Goal: Check status: Check status

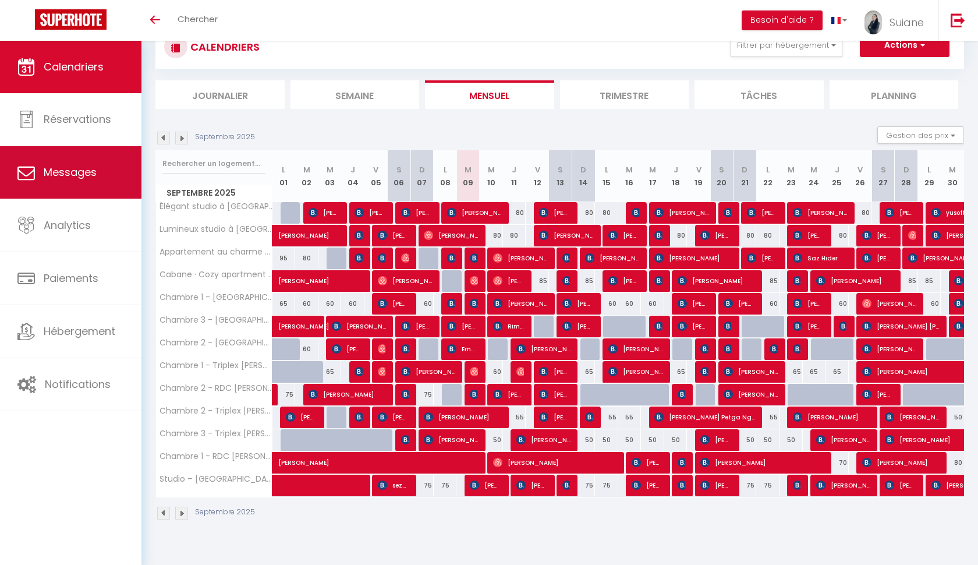
scroll to position [41, 0]
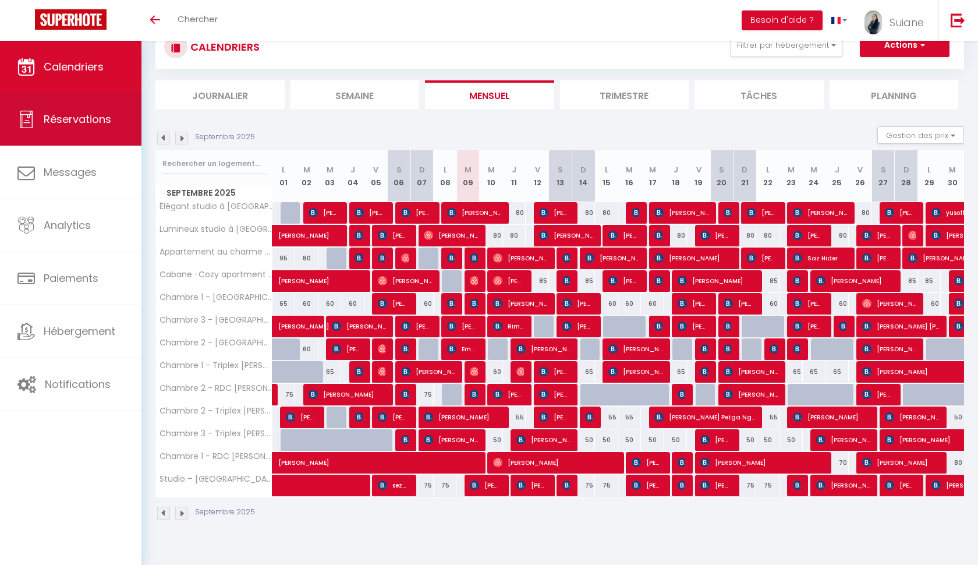
click at [59, 120] on span "Réservations" at bounding box center [78, 119] width 68 height 15
select select "not_cancelled"
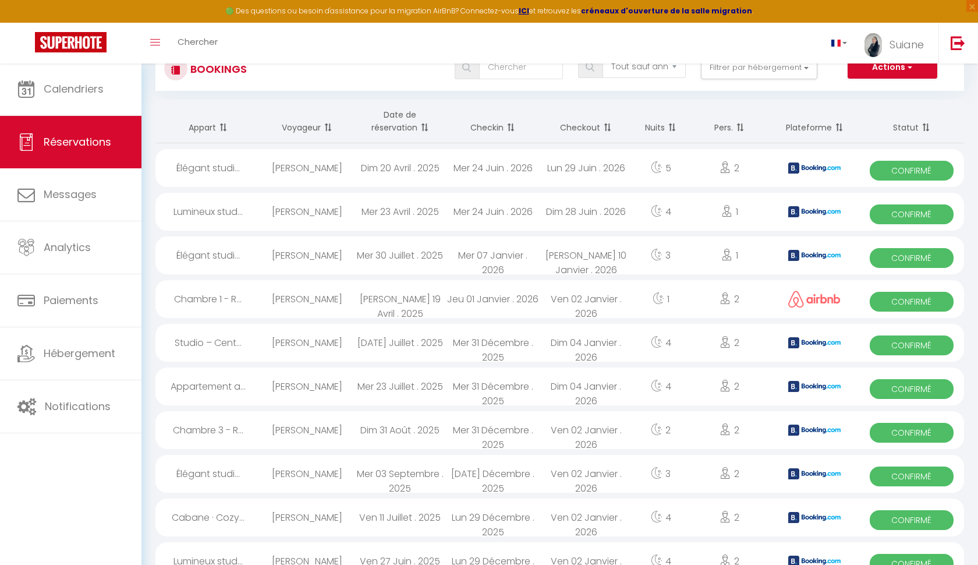
click at [631, 13] on strong "créneaux d'ouverture de la salle migration" at bounding box center [666, 11] width 171 height 10
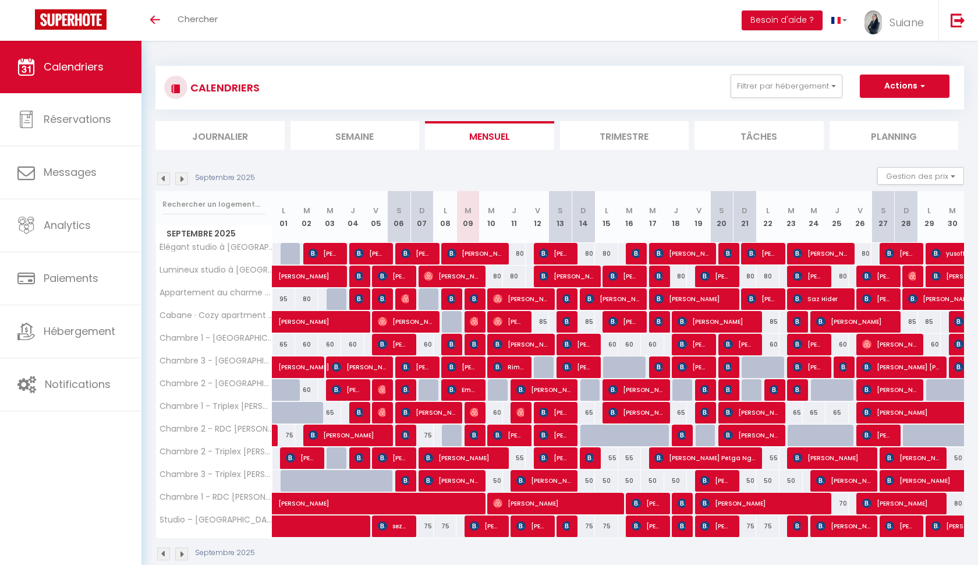
click at [661, 135] on li "Trimestre" at bounding box center [624, 135] width 129 height 29
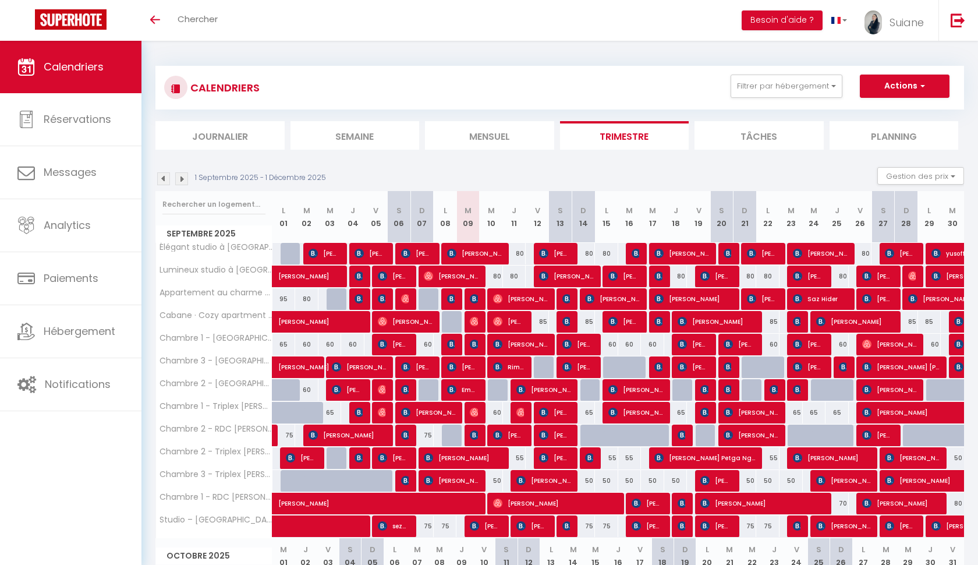
click at [186, 179] on img at bounding box center [181, 178] width 13 height 13
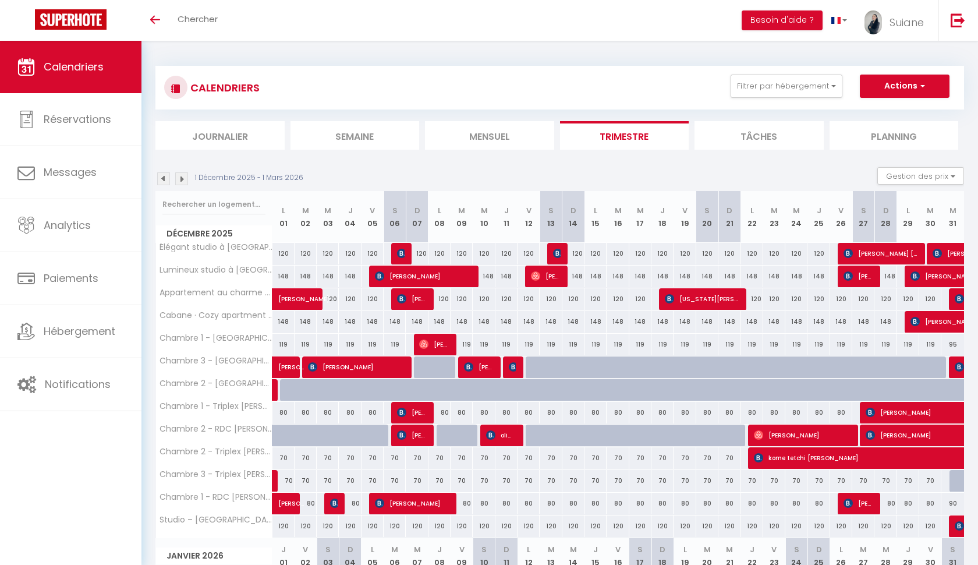
click at [185, 182] on img at bounding box center [181, 178] width 13 height 13
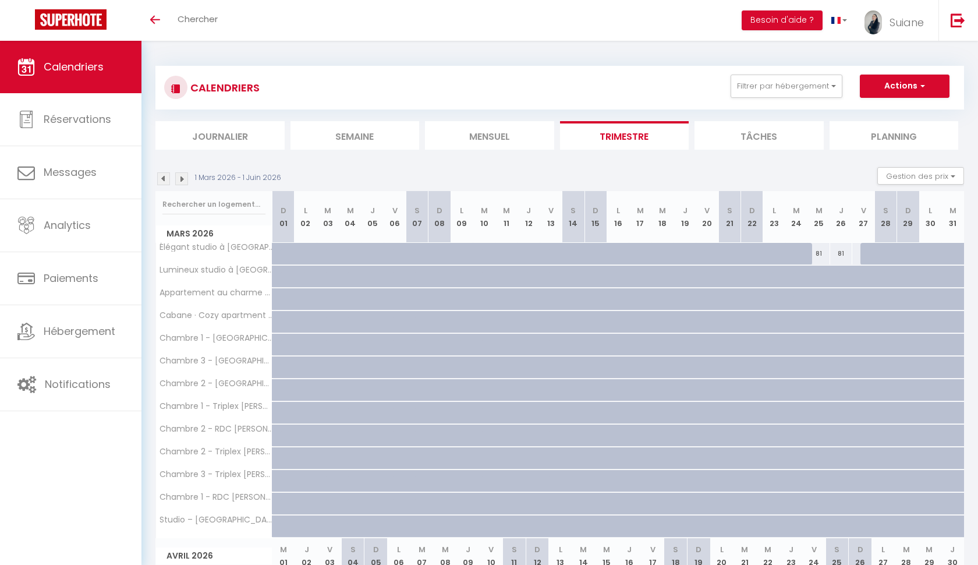
click at [160, 182] on img at bounding box center [163, 178] width 13 height 13
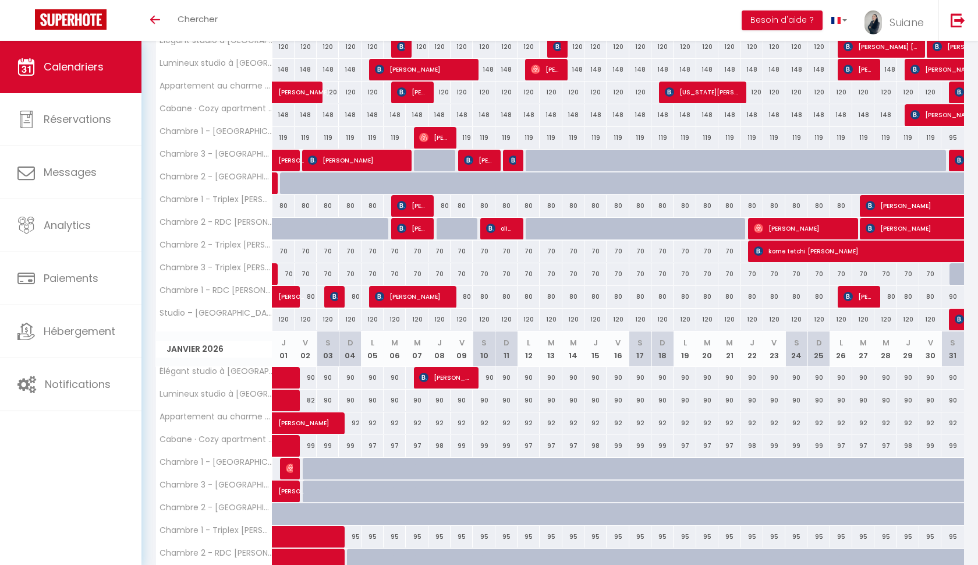
scroll to position [205, 0]
